Goal: Download file/media

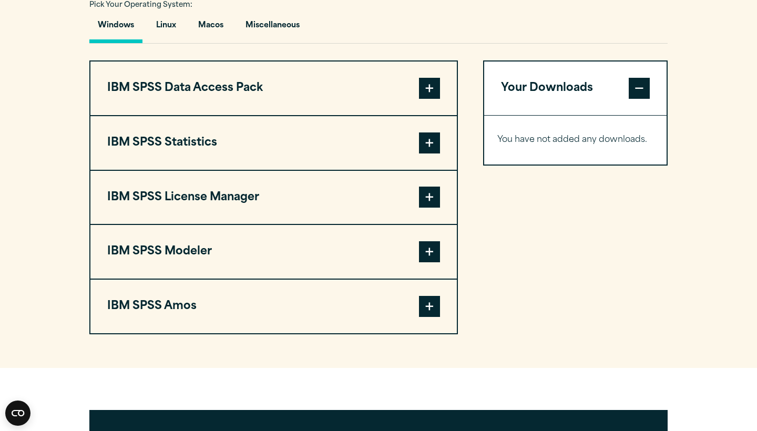
scroll to position [792, 0]
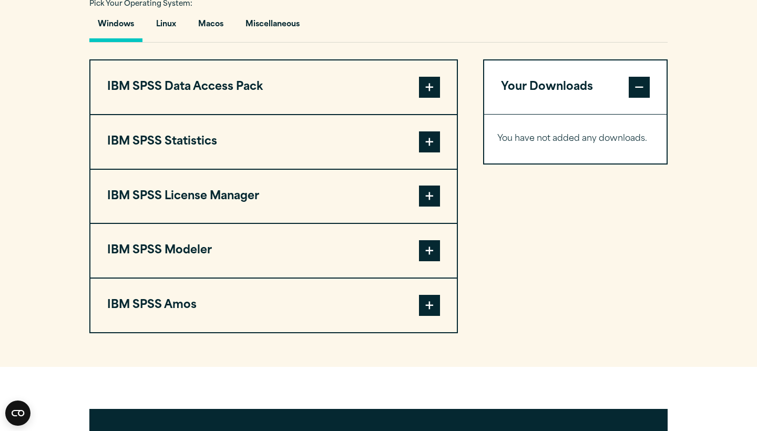
click at [399, 144] on button "IBM SPSS Statistics" at bounding box center [273, 142] width 366 height 54
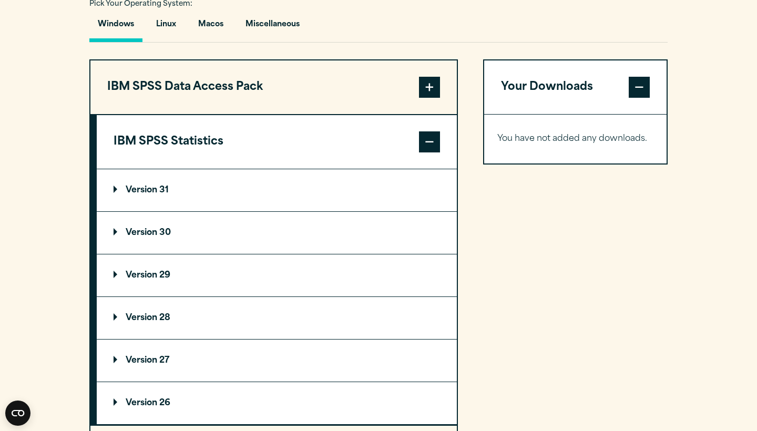
click at [159, 229] on p "Version 30" at bounding box center [142, 233] width 57 height 8
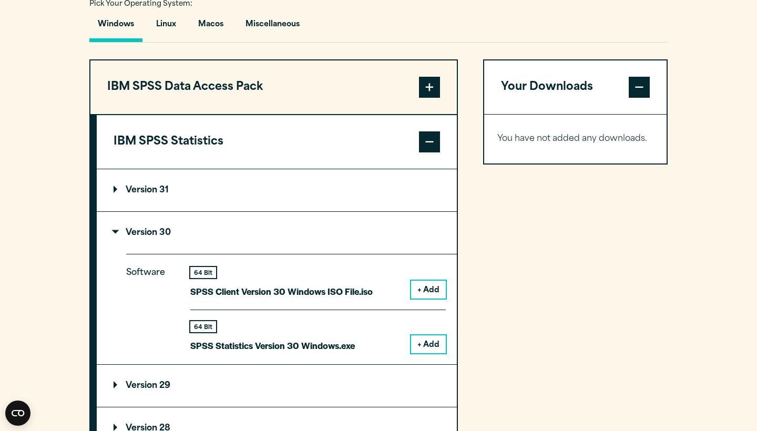
click at [422, 340] on button "+ Add" at bounding box center [428, 344] width 35 height 18
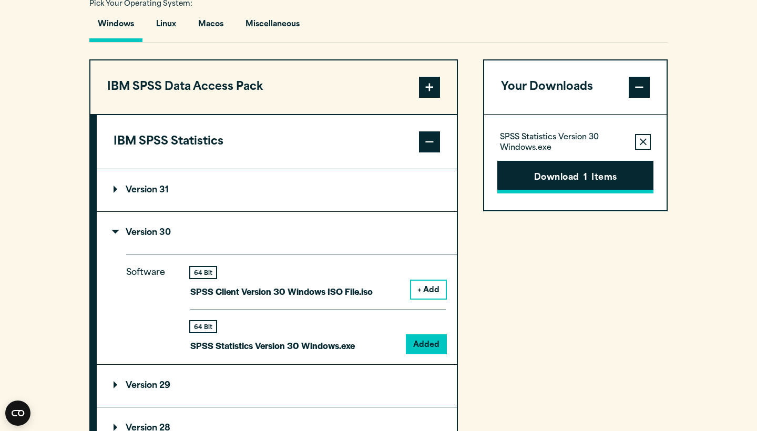
click at [578, 180] on button "Download 1 Items" at bounding box center [575, 177] width 156 height 33
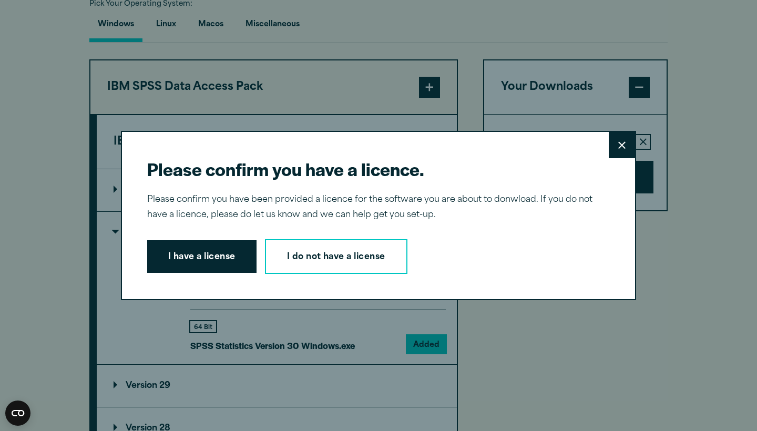
click at [630, 156] on button "Close" at bounding box center [622, 145] width 26 height 26
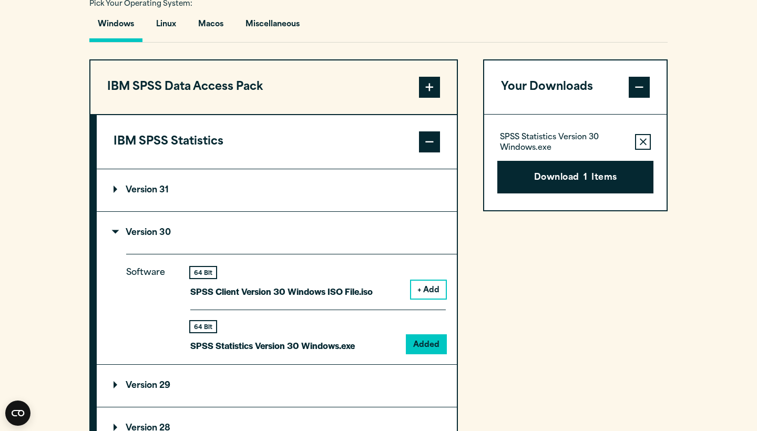
click at [643, 139] on icon "button" at bounding box center [643, 141] width 7 height 7
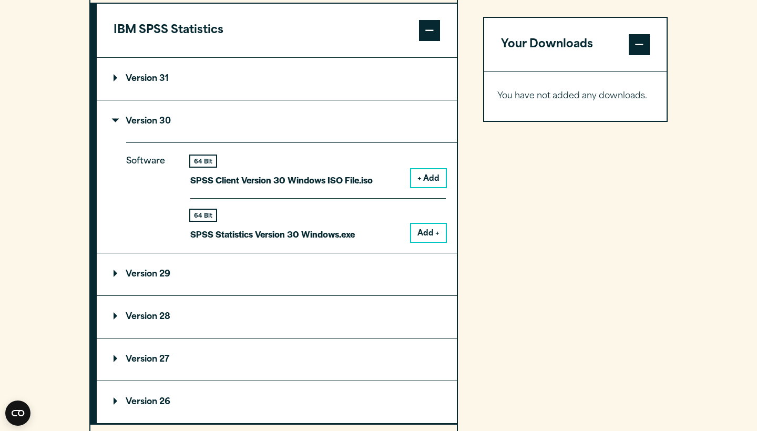
scroll to position [897, 0]
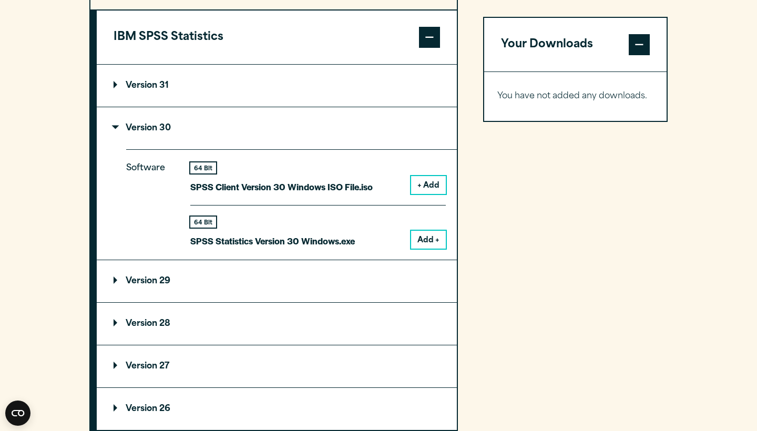
click at [430, 186] on button "+ Add" at bounding box center [428, 185] width 35 height 18
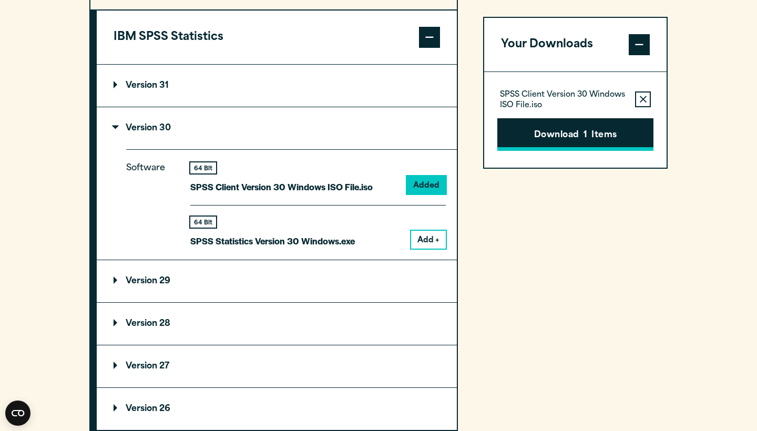
click at [595, 137] on button "Download 1 Items" at bounding box center [575, 134] width 156 height 33
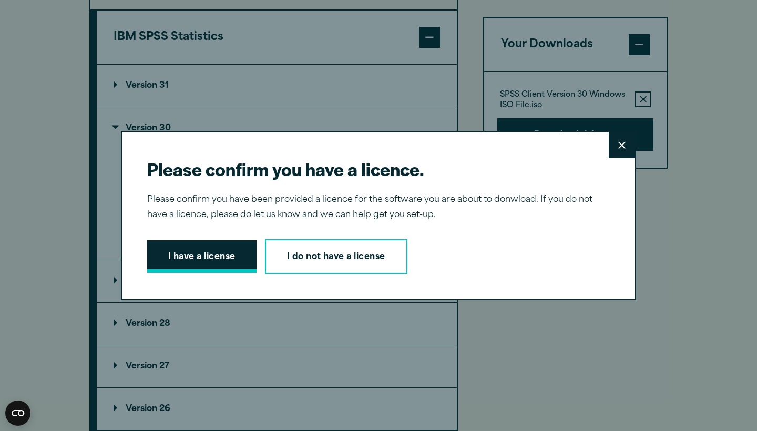
click at [220, 252] on button "I have a license" at bounding box center [201, 256] width 109 height 33
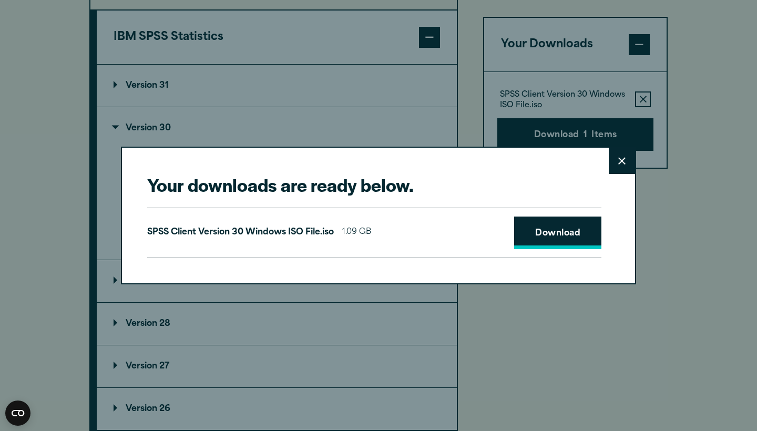
click at [524, 232] on link "Download" at bounding box center [557, 233] width 87 height 33
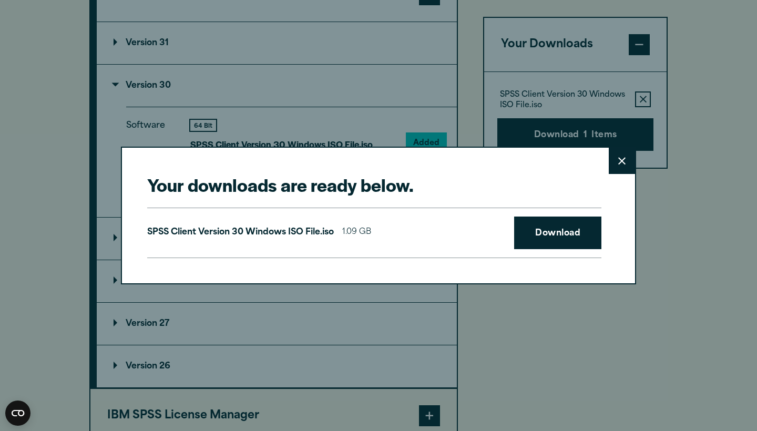
scroll to position [942, 0]
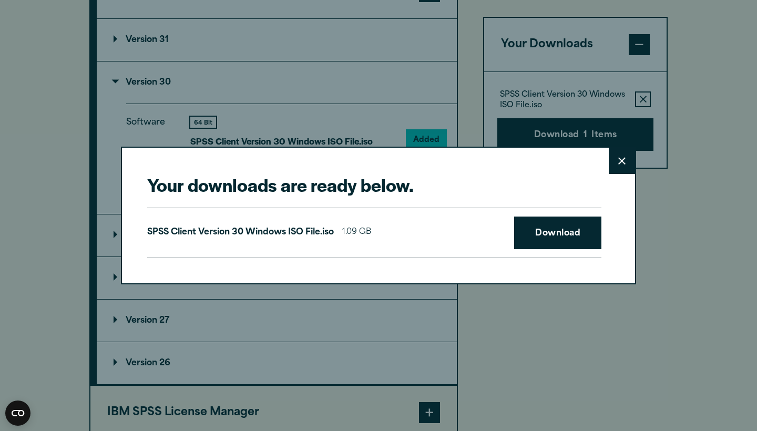
click at [622, 159] on icon at bounding box center [621, 161] width 7 height 8
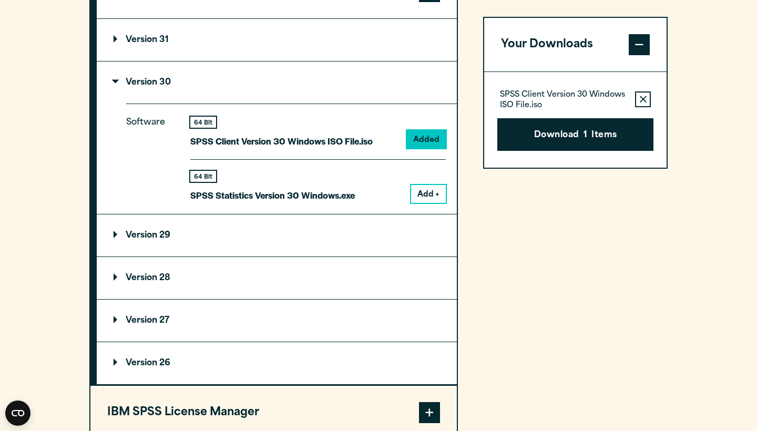
click at [640, 98] on icon "button" at bounding box center [643, 99] width 7 height 7
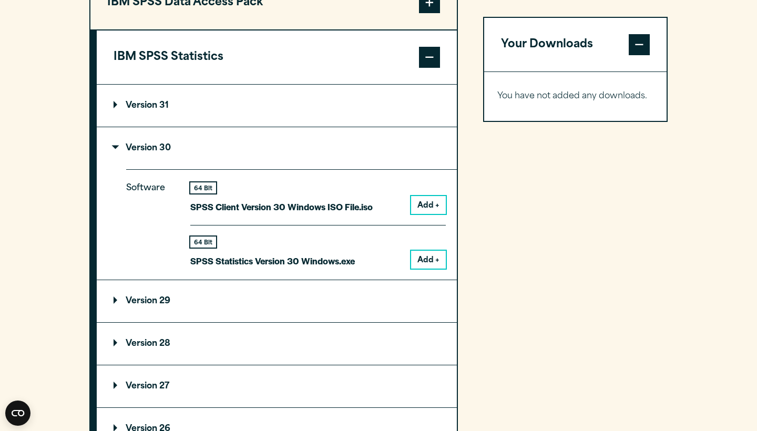
scroll to position [878, 0]
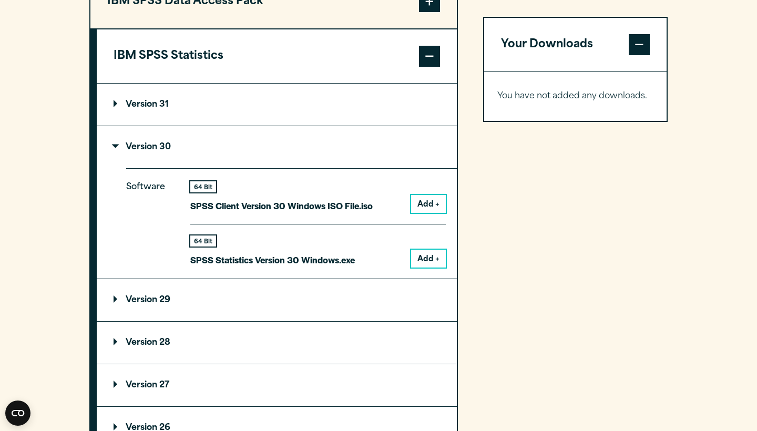
click at [312, 101] on summary "Version 31" at bounding box center [277, 105] width 360 height 42
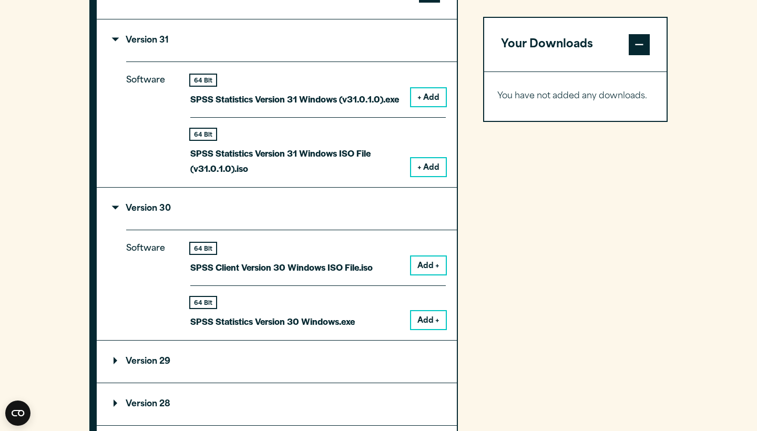
scroll to position [938, 0]
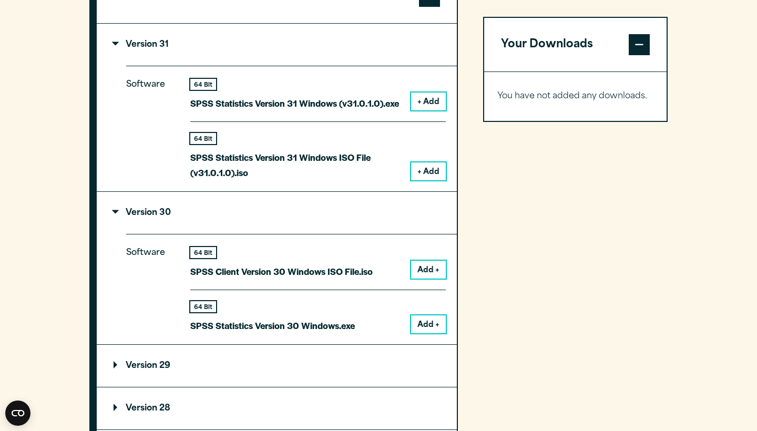
click at [306, 39] on summary "Version 31" at bounding box center [277, 45] width 360 height 42
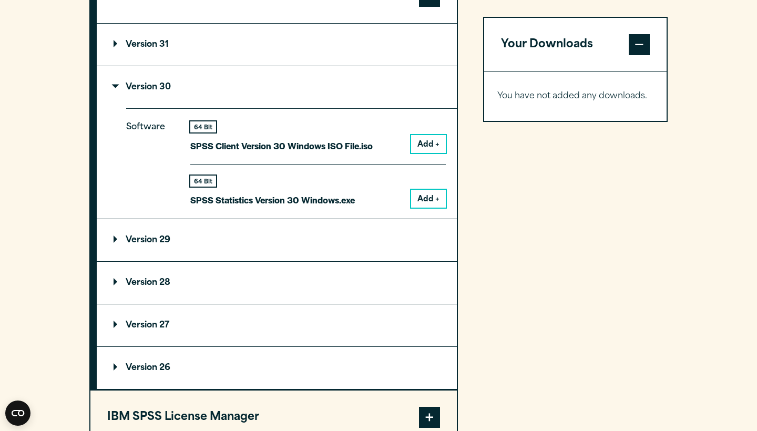
click at [236, 237] on summary "Version 29" at bounding box center [277, 240] width 360 height 42
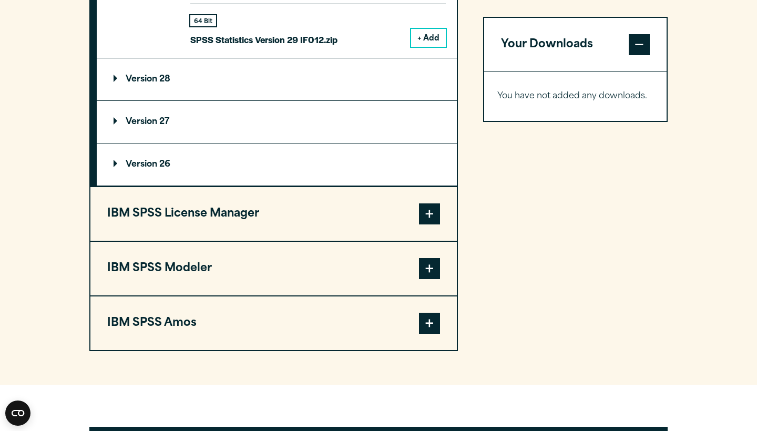
click at [244, 219] on button "IBM SPSS License Manager" at bounding box center [273, 214] width 366 height 54
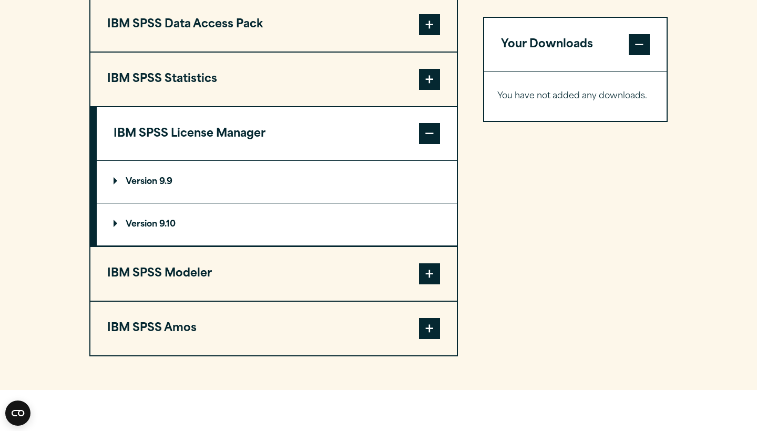
scroll to position [851, 0]
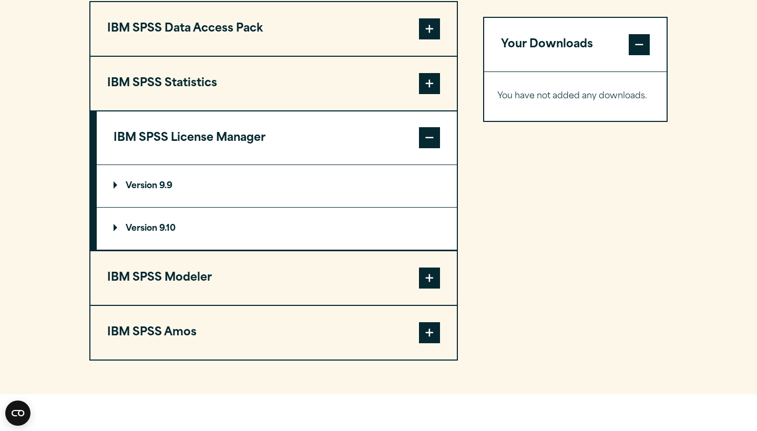
click at [268, 275] on button "IBM SPSS Modeler" at bounding box center [273, 278] width 366 height 54
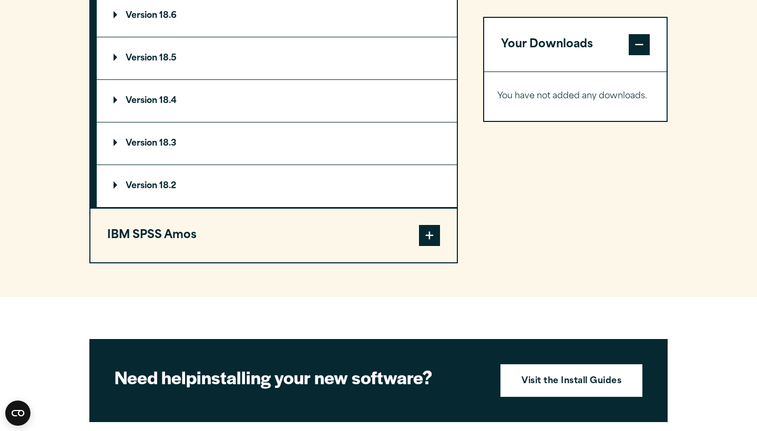
scroll to position [1080, 0]
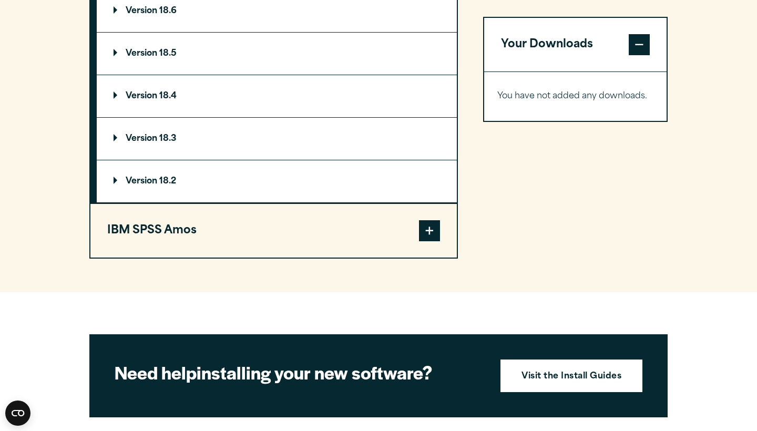
click at [267, 234] on button "IBM SPSS Amos" at bounding box center [273, 231] width 366 height 54
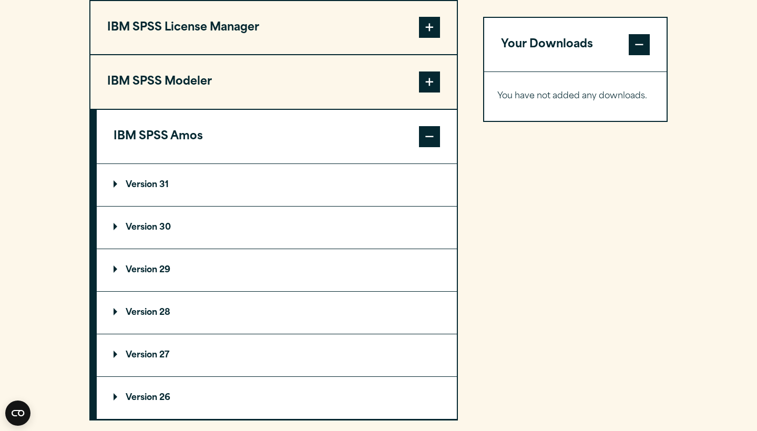
click at [267, 234] on summary "Version 30" at bounding box center [277, 228] width 360 height 42
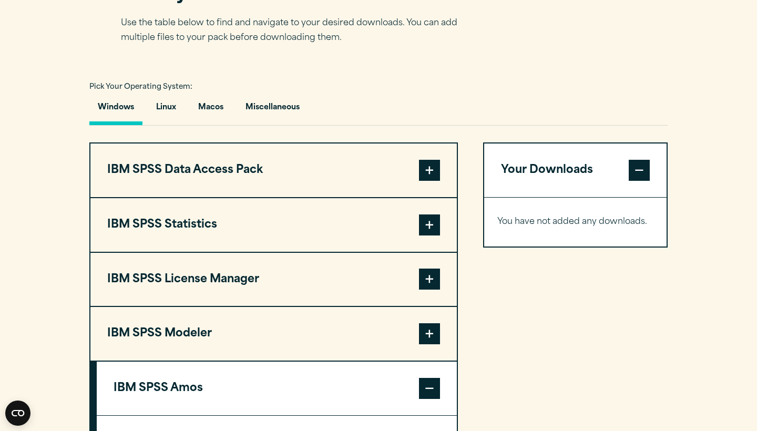
scroll to position [712, 0]
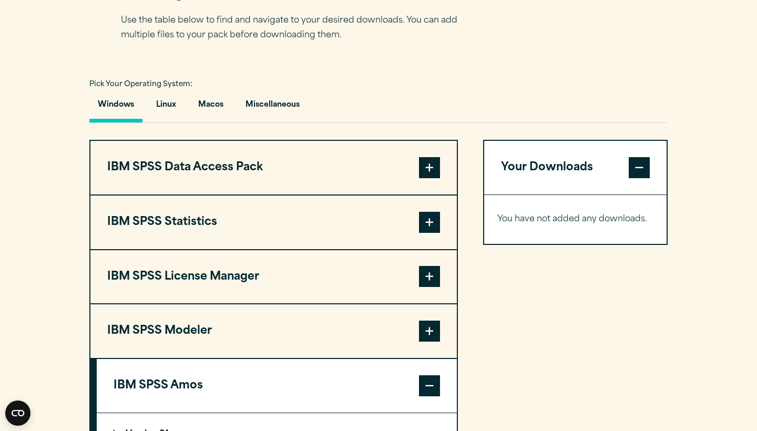
click at [283, 159] on button "IBM SPSS Data Access Pack" at bounding box center [273, 168] width 366 height 54
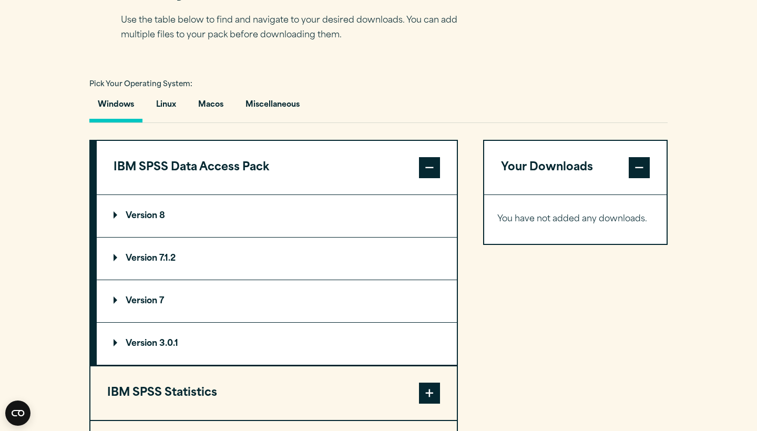
click at [273, 385] on button "IBM SPSS Statistics" at bounding box center [273, 393] width 366 height 54
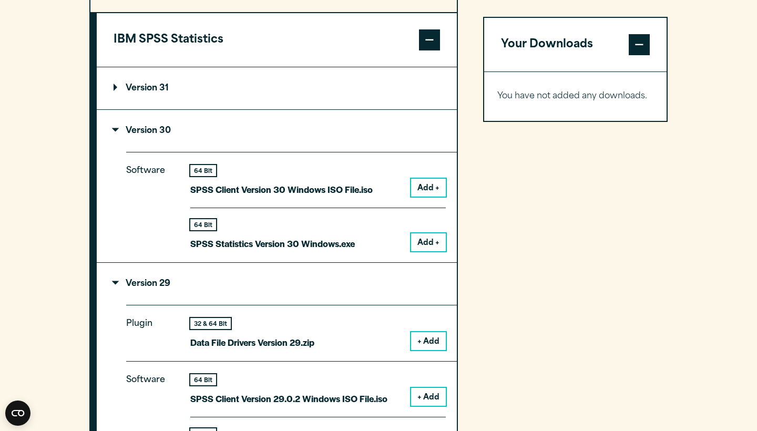
scroll to position [895, 0]
click at [425, 239] on button "Add +" at bounding box center [428, 242] width 35 height 18
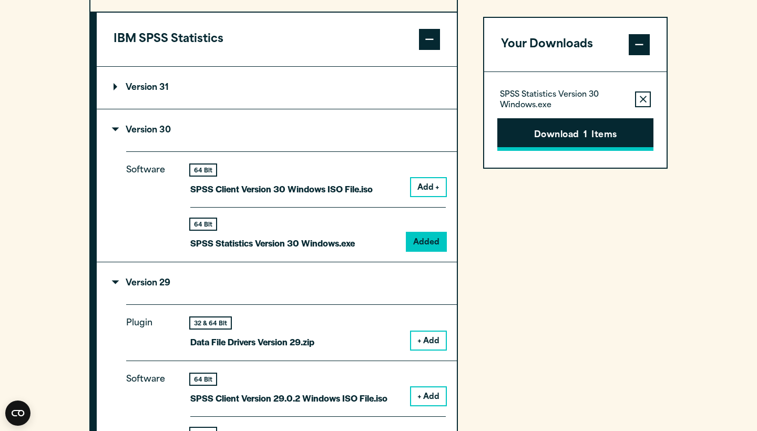
click at [586, 132] on span "1" at bounding box center [585, 136] width 4 height 14
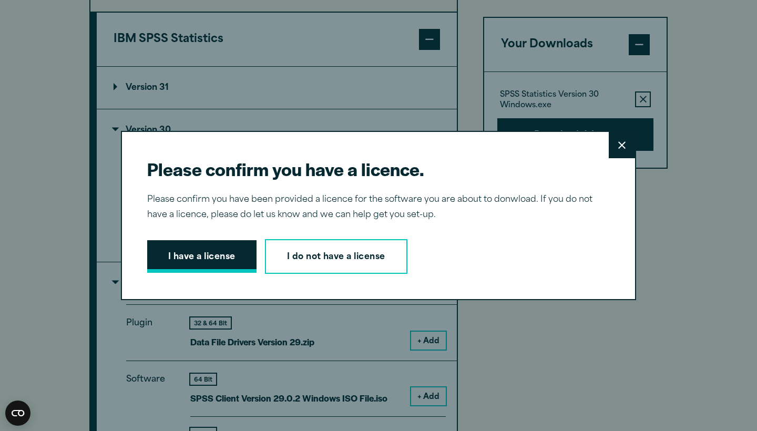
click at [230, 271] on button "I have a license" at bounding box center [201, 256] width 109 height 33
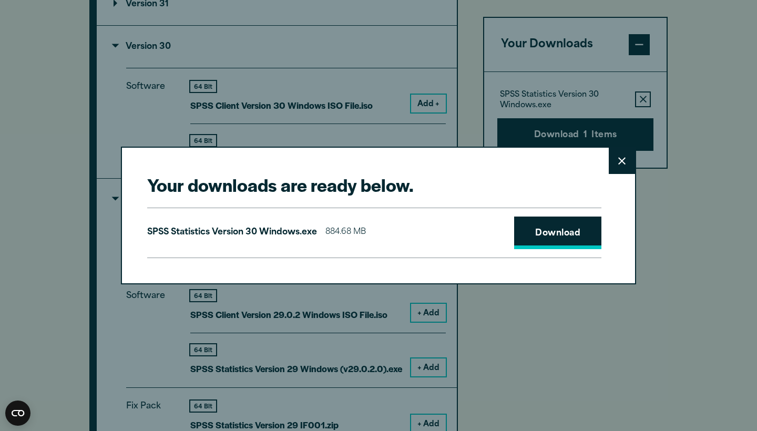
scroll to position [981, 0]
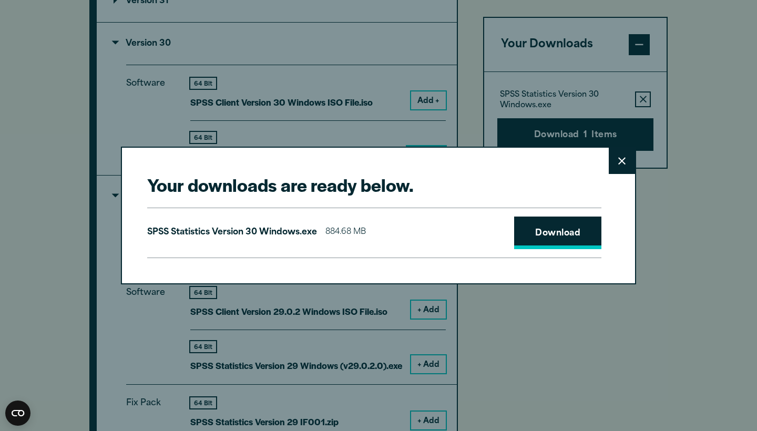
click at [554, 243] on link "Download" at bounding box center [557, 233] width 87 height 33
